Goal: Transaction & Acquisition: Obtain resource

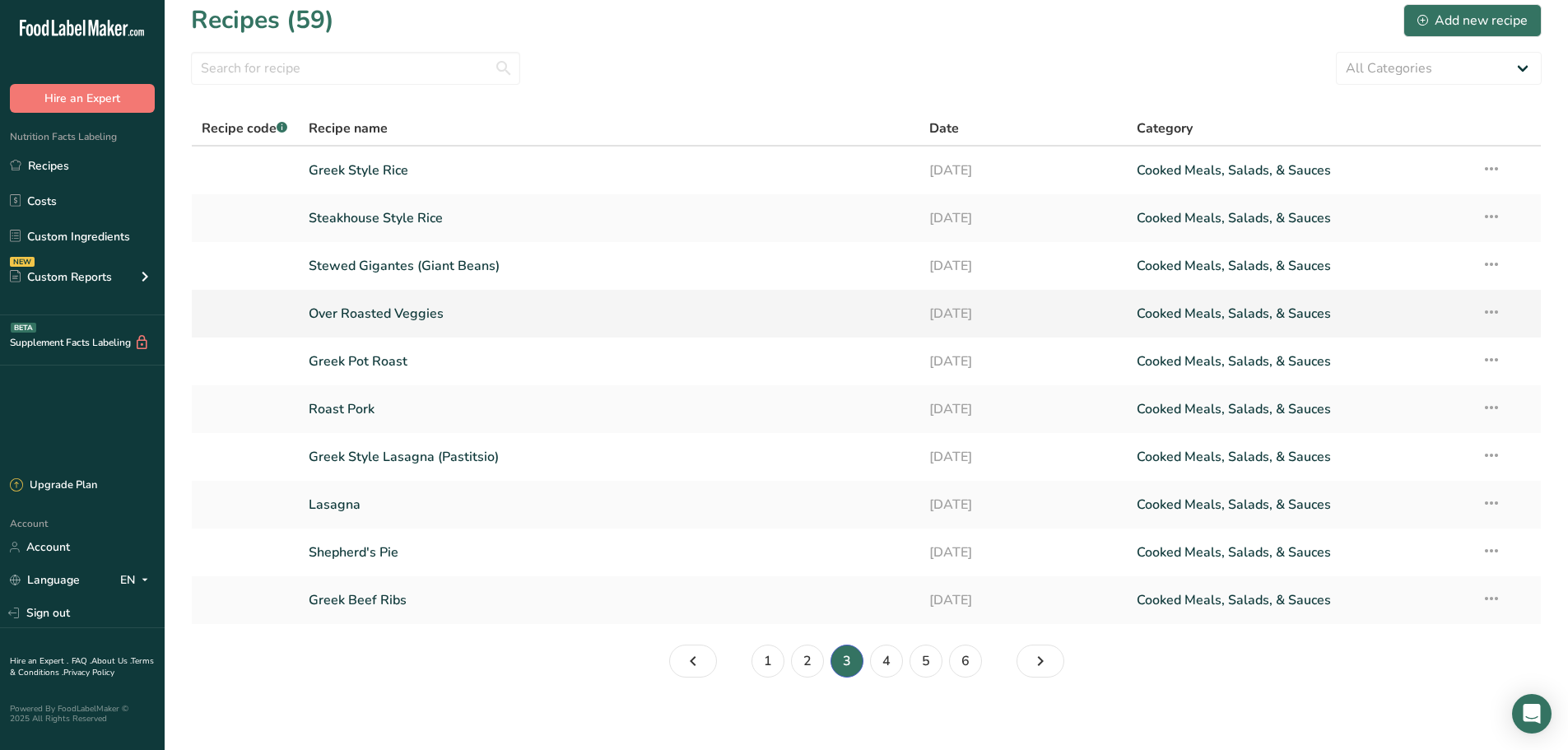
scroll to position [18, 0]
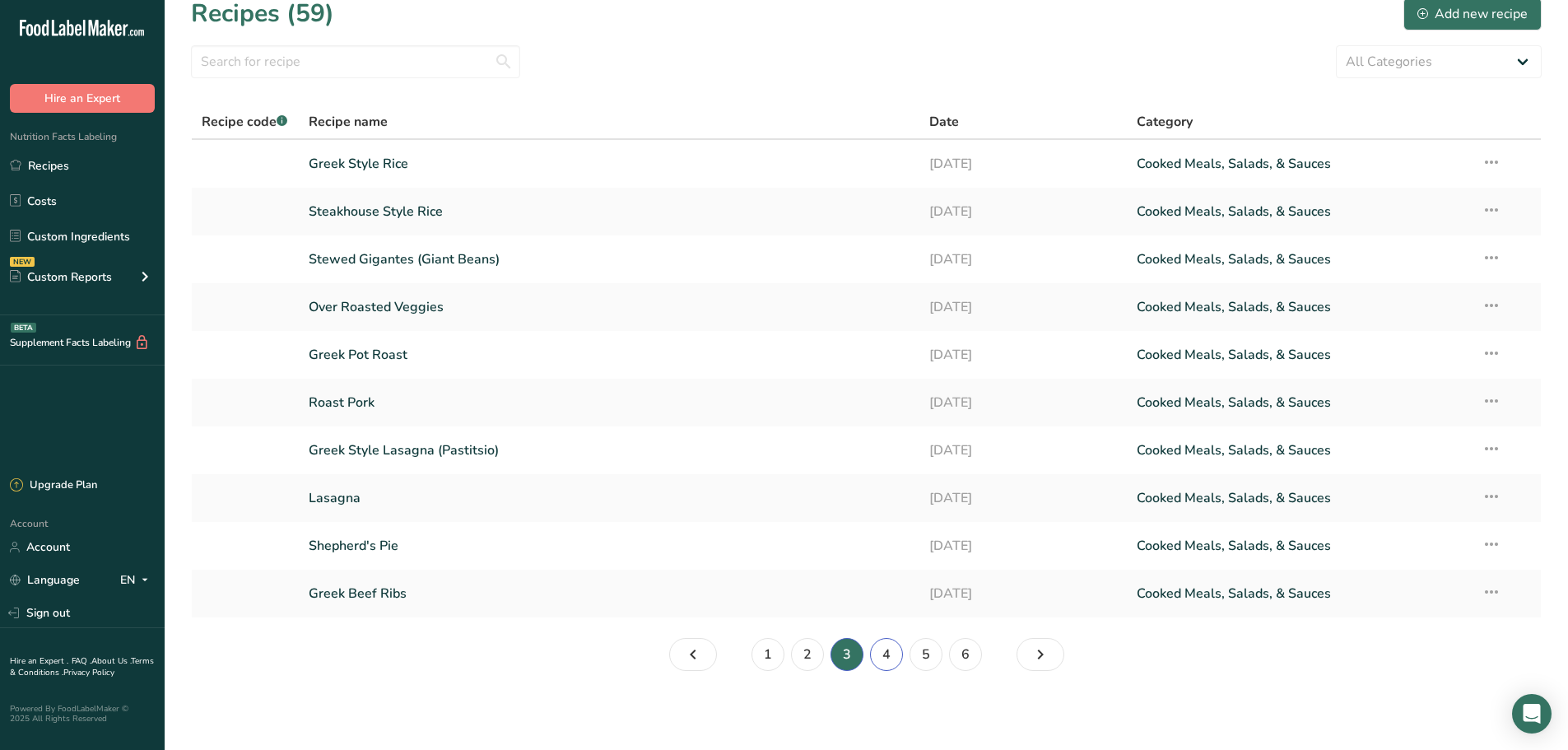
click at [889, 661] on link "4" at bounding box center [887, 654] width 33 height 33
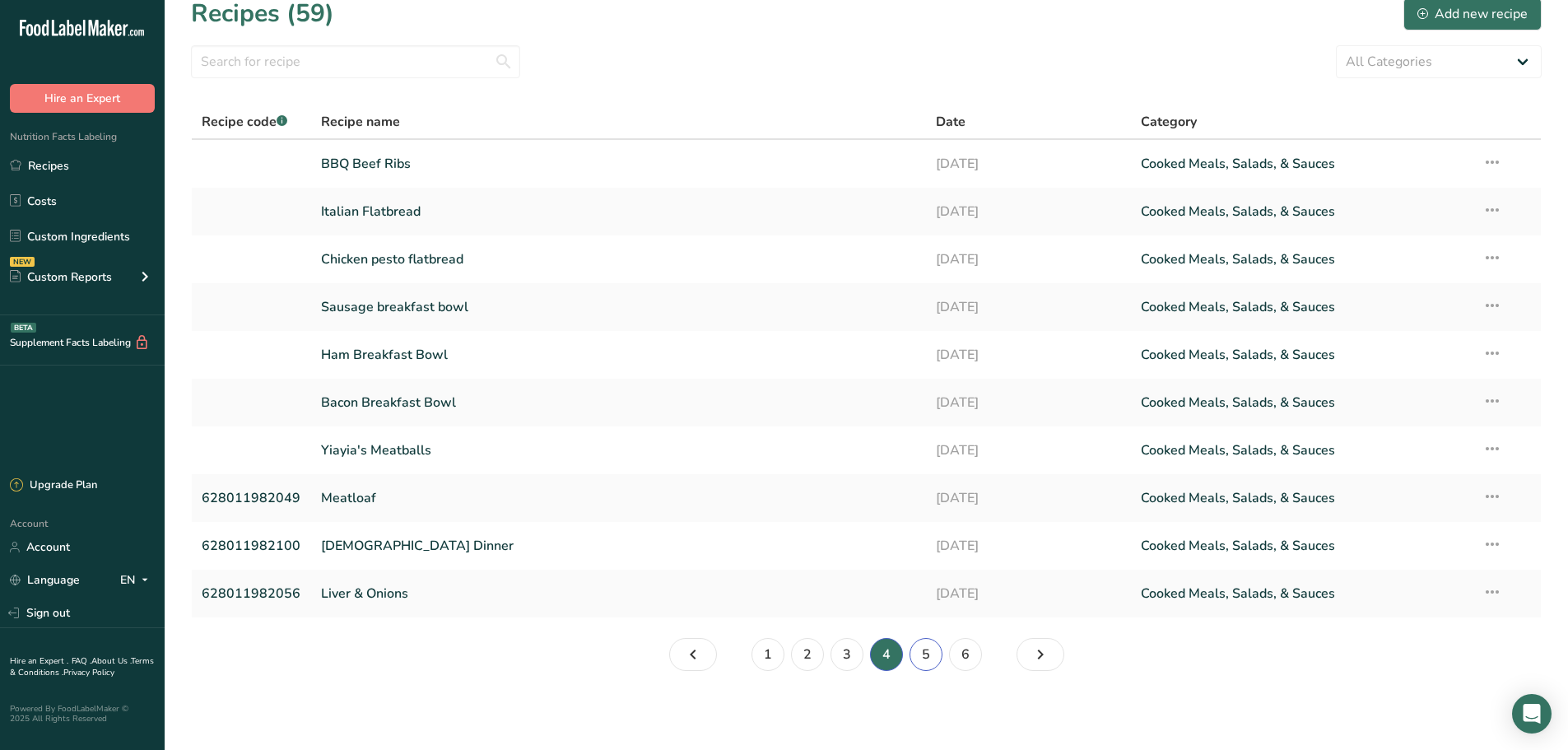
click at [931, 654] on link "5" at bounding box center [926, 654] width 33 height 33
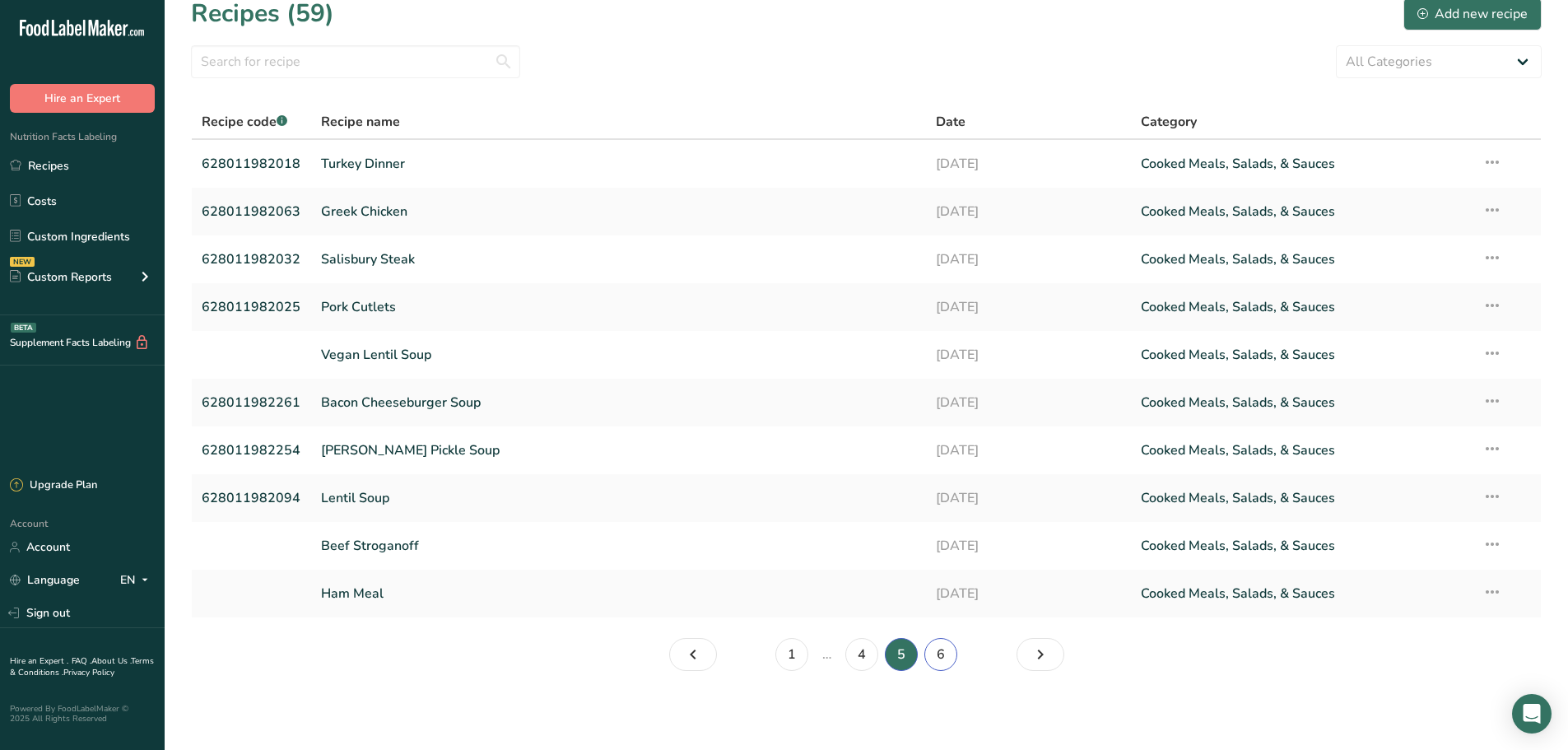
click at [935, 653] on link "6" at bounding box center [941, 654] width 33 height 33
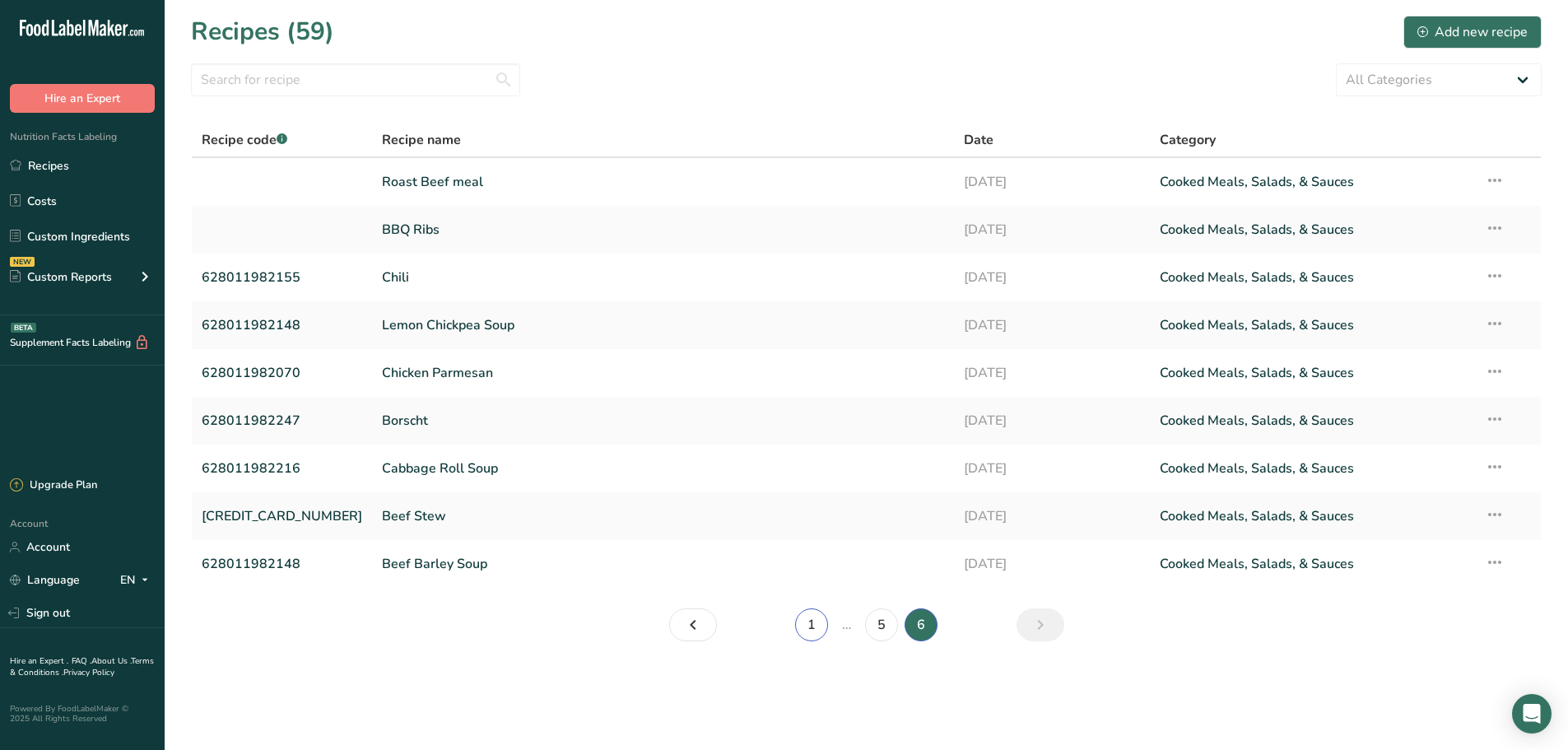
click at [803, 636] on link "1" at bounding box center [811, 625] width 33 height 33
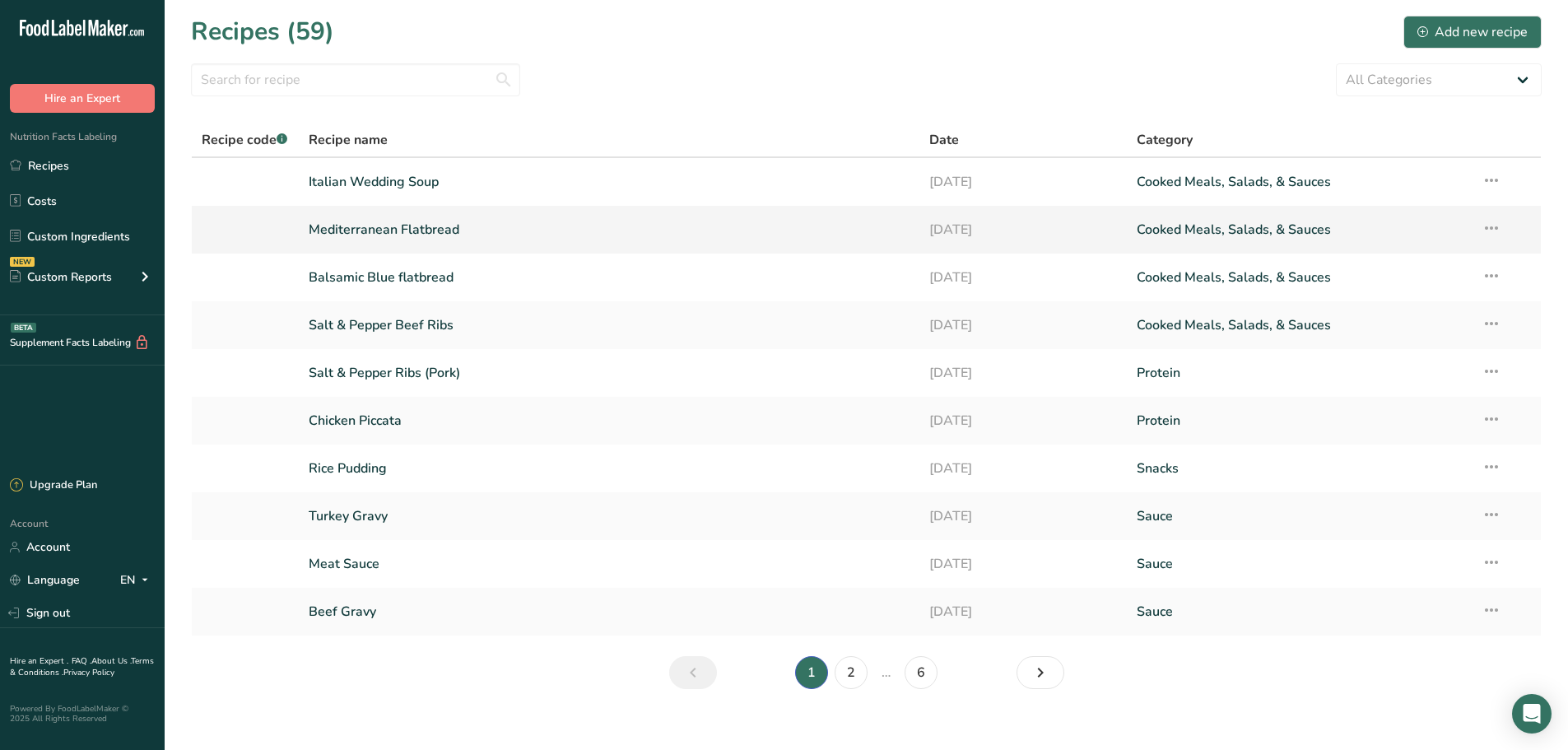
click at [369, 230] on link "Mediterranean Flatbread" at bounding box center [609, 229] width 602 height 34
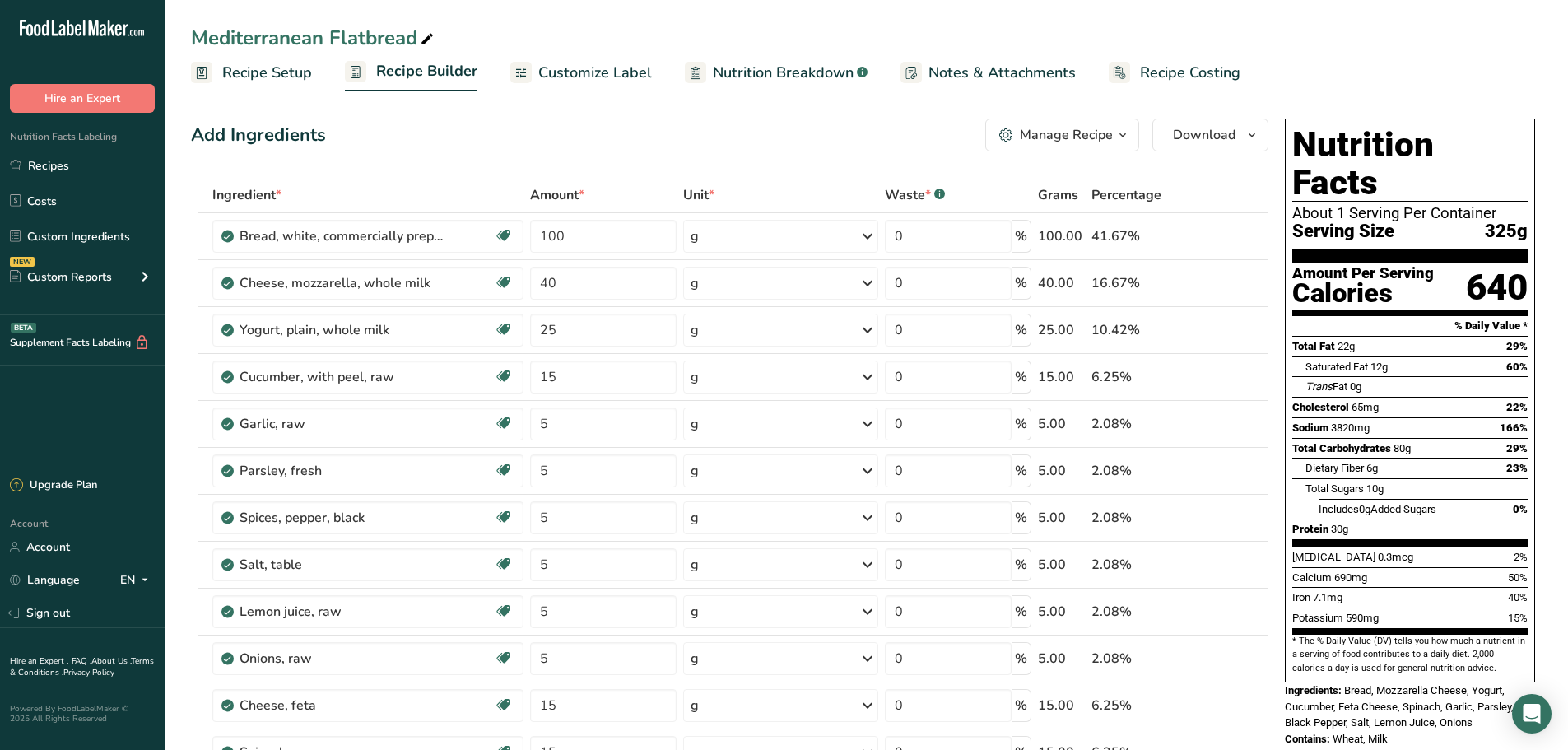
click at [295, 82] on span "Recipe Setup" at bounding box center [267, 73] width 90 height 22
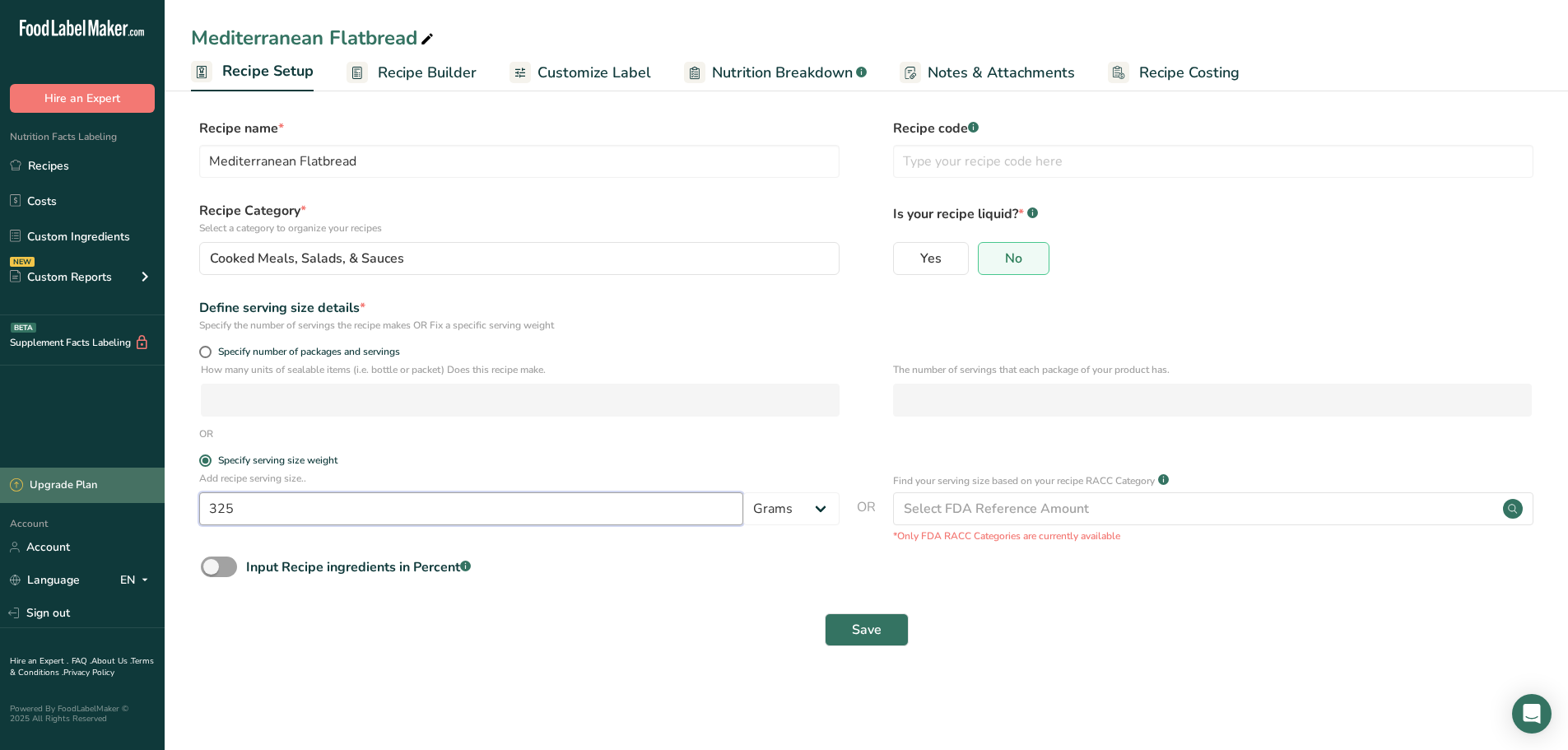
drag, startPoint x: 251, startPoint y: 504, endPoint x: 10, endPoint y: 469, distance: 243.5
click at [10, 469] on div ".a-20{fill:#fff;} Hire an Expert Nutrition Facts Labeling Recipes Costs Custom …" at bounding box center [784, 375] width 1568 height 750
type input "200"
click at [578, 599] on form "Recipe name * Mediterranean Flatbread Recipe code .a-a{fill:#347362;}.b-a{fill:…" at bounding box center [867, 387] width 1351 height 537
click at [857, 633] on span "Save" at bounding box center [867, 629] width 30 height 20
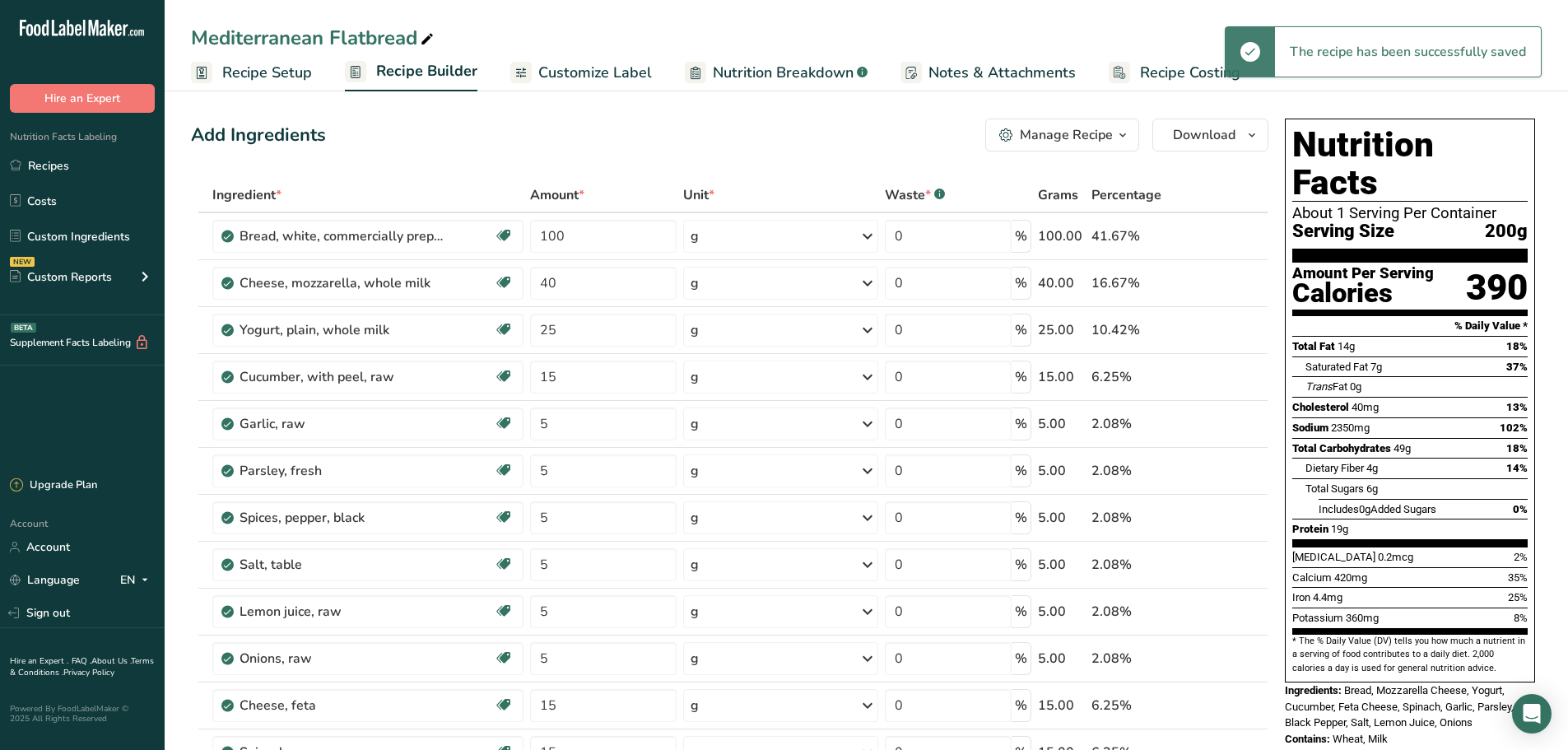
click at [594, 65] on span "Customize Label" at bounding box center [595, 73] width 113 height 22
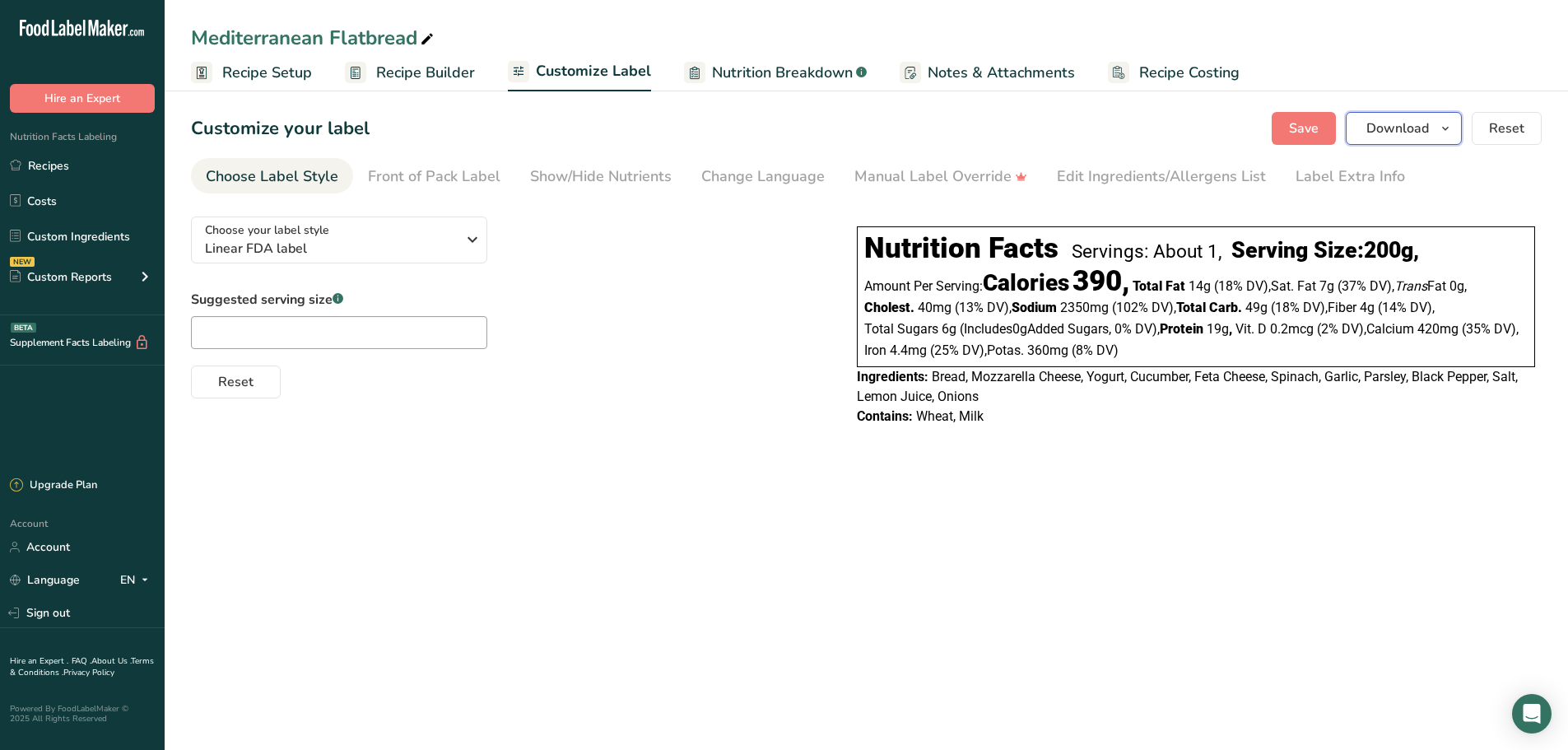
click at [1403, 125] on span "Download" at bounding box center [1397, 128] width 63 height 20
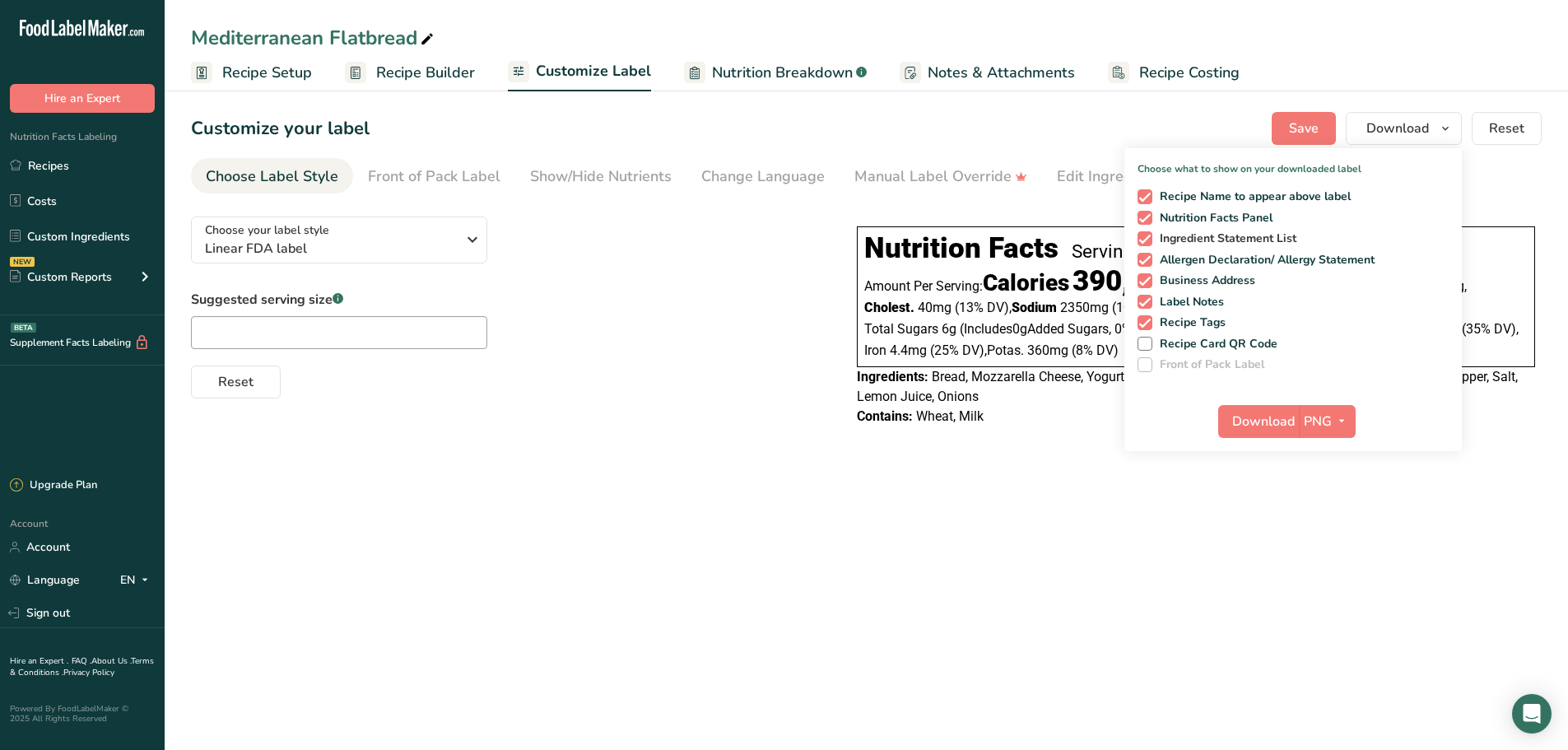
click at [1147, 238] on span at bounding box center [1144, 239] width 15 height 15
click at [1147, 238] on input "Ingredient Statement List" at bounding box center [1142, 238] width 10 height 10
checkbox input "false"
click at [1147, 194] on span at bounding box center [1144, 197] width 15 height 15
click at [1147, 194] on input "Recipe Name to appear above label" at bounding box center [1142, 197] width 10 height 10
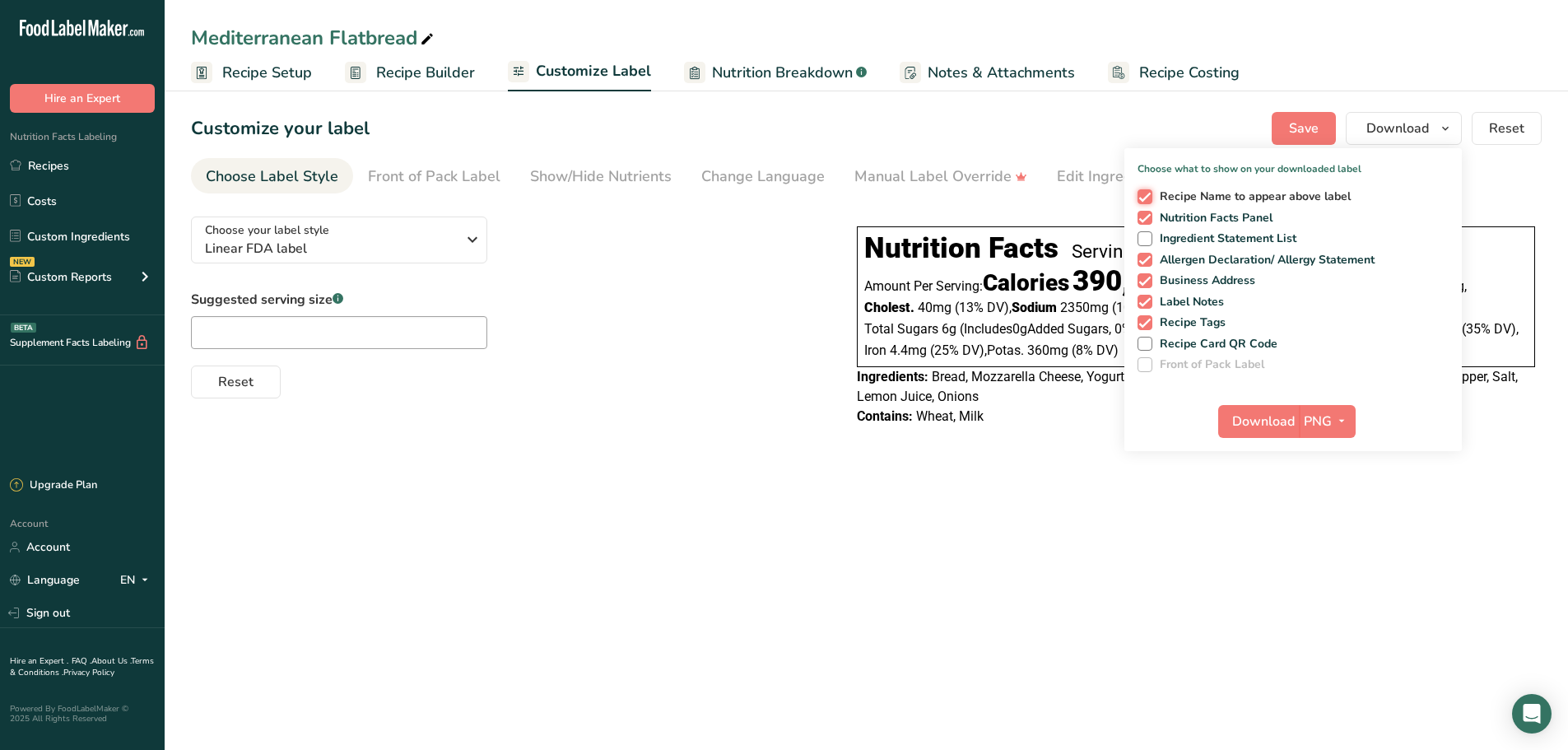
checkbox input "false"
click at [1142, 281] on span at bounding box center [1144, 280] width 15 height 15
click at [1142, 281] on input "Business Address" at bounding box center [1142, 280] width 10 height 10
checkbox input "false"
click at [1142, 304] on span at bounding box center [1144, 301] width 15 height 15
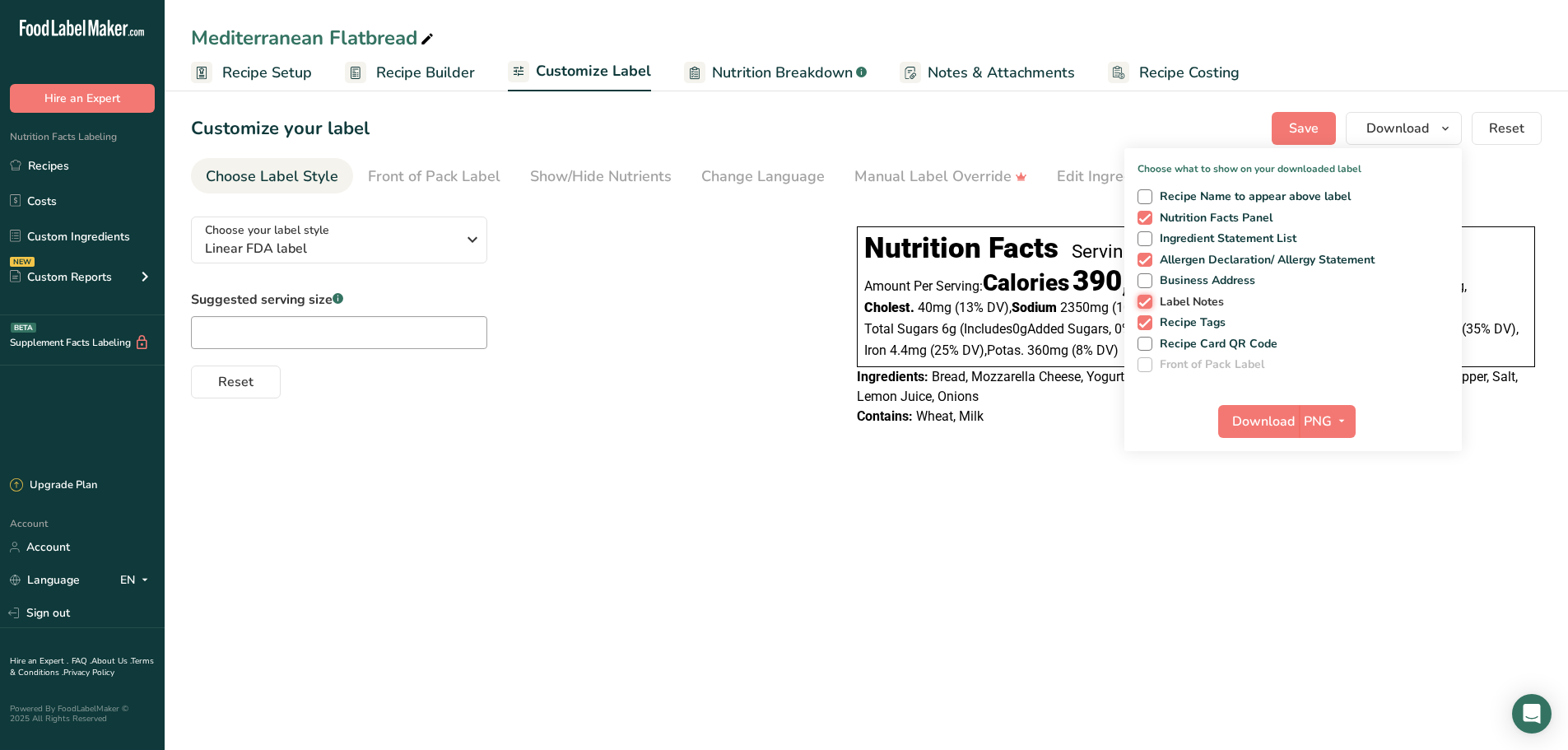
click at [1142, 304] on input "Label Notes" at bounding box center [1142, 301] width 10 height 10
checkbox input "false"
click at [1148, 324] on span at bounding box center [1144, 322] width 15 height 15
click at [1148, 324] on input "Recipe Tags" at bounding box center [1142, 322] width 10 height 10
checkbox input "false"
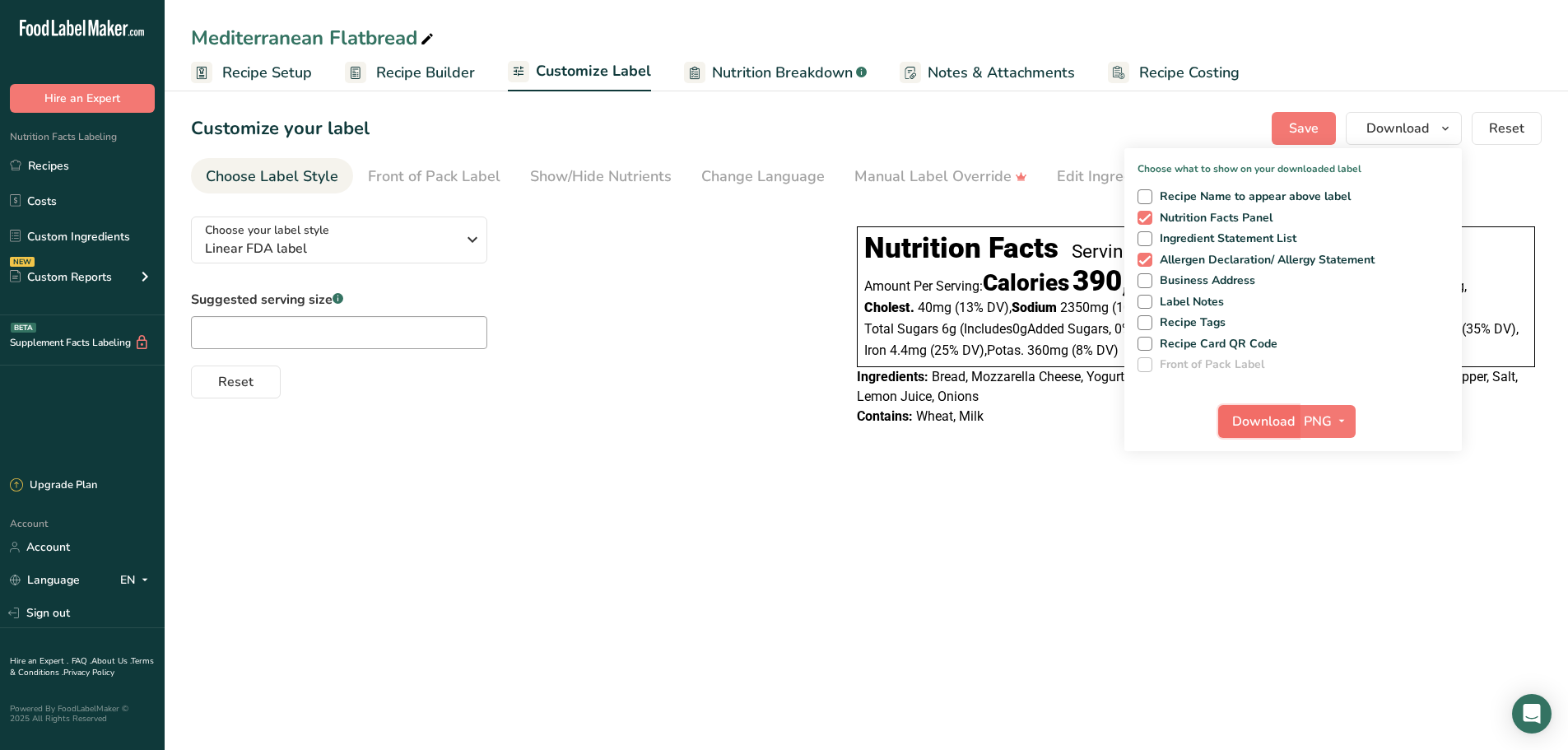
click at [1250, 434] on button "Download" at bounding box center [1258, 421] width 81 height 33
